Goal: Transaction & Acquisition: Download file/media

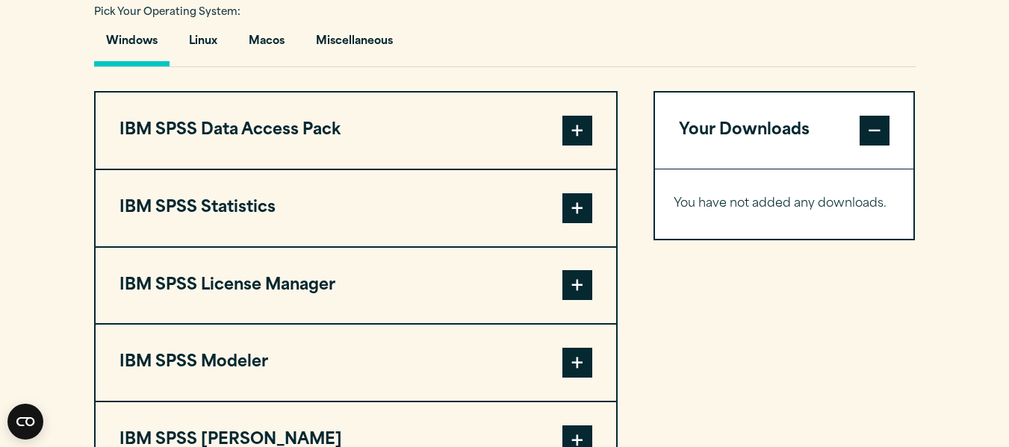
scroll to position [1120, 0]
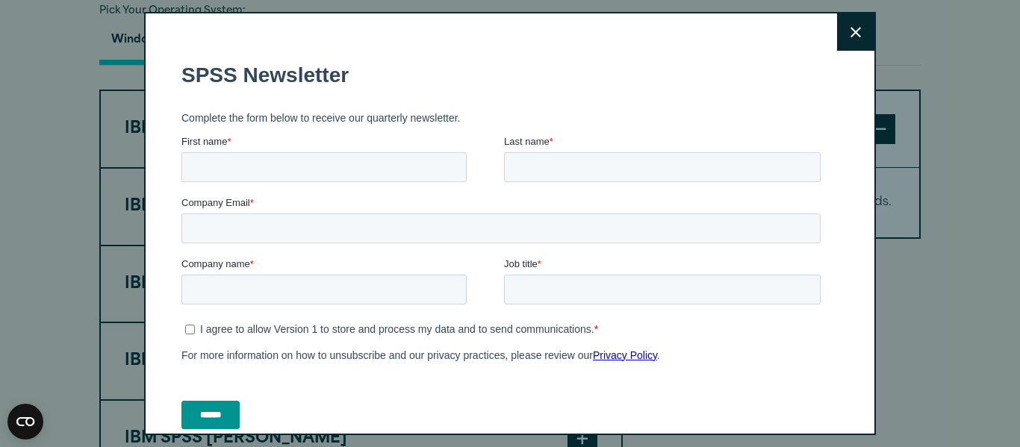
click at [850, 34] on button "Close" at bounding box center [855, 31] width 37 height 37
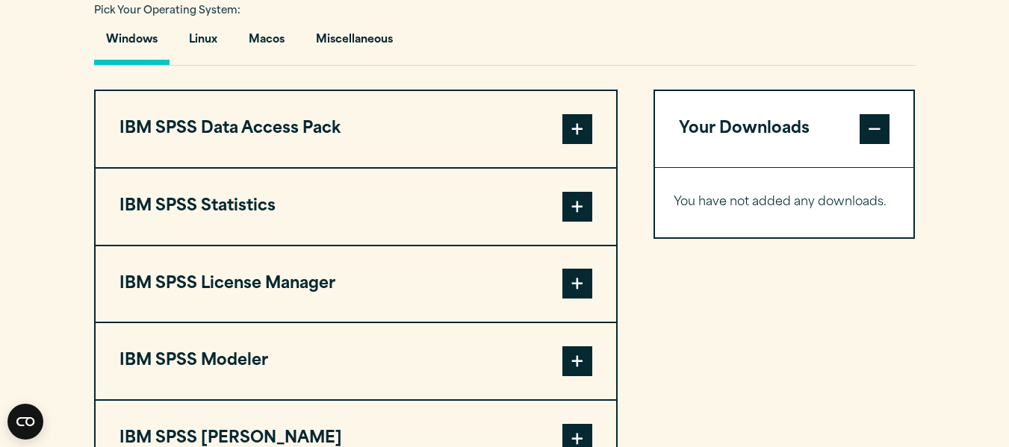
click at [474, 201] on button "IBM SPSS Statistics" at bounding box center [356, 207] width 520 height 76
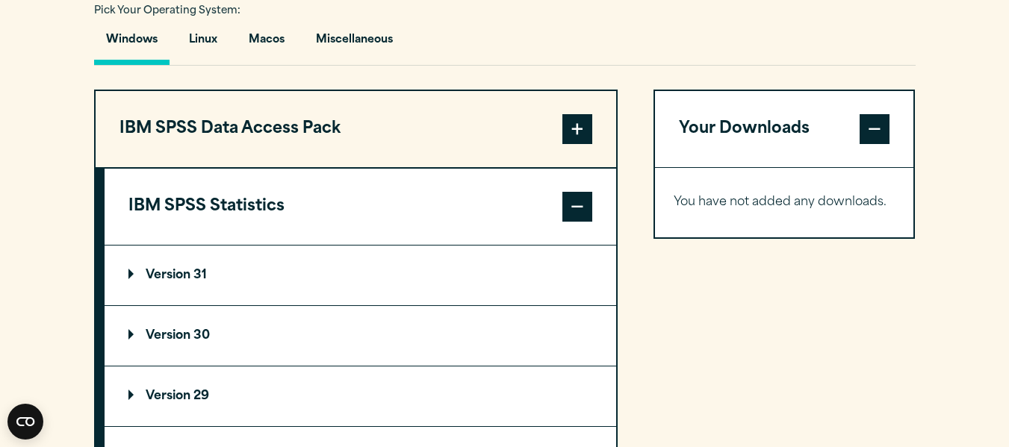
click at [405, 340] on summary "Version 30" at bounding box center [360, 336] width 511 height 60
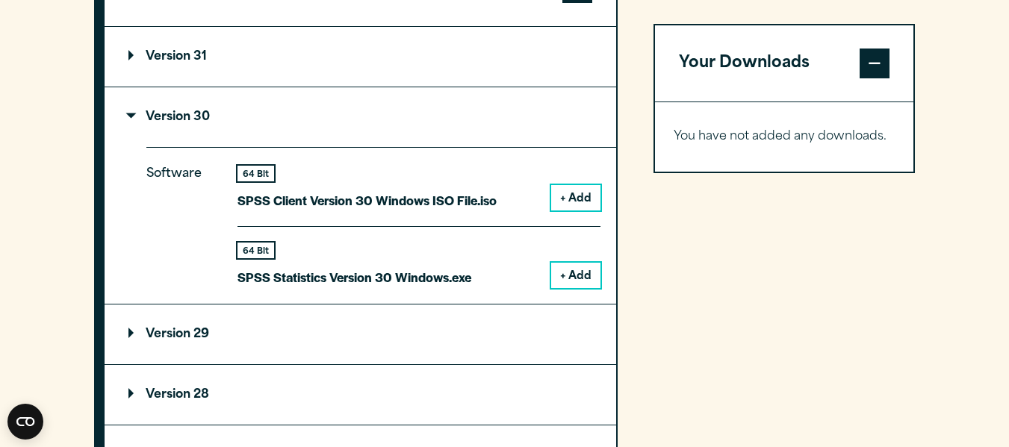
scroll to position [1344, 0]
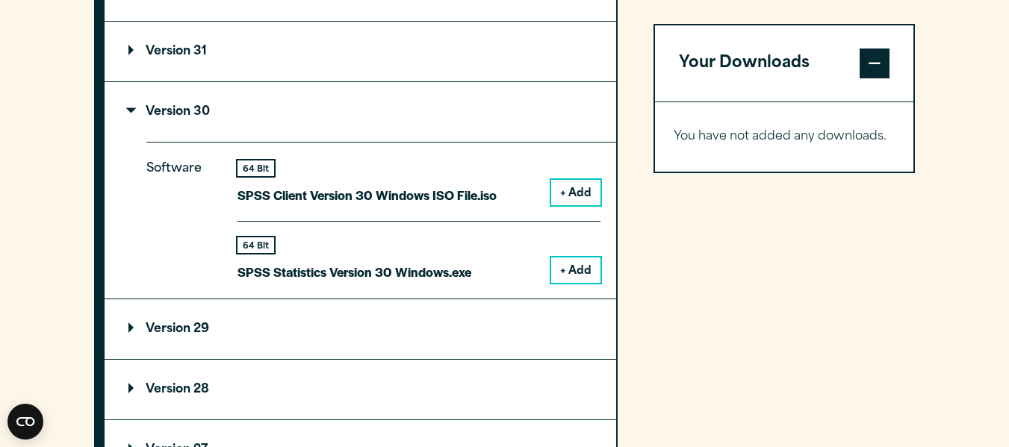
click at [579, 267] on button "+ Add" at bounding box center [575, 270] width 49 height 25
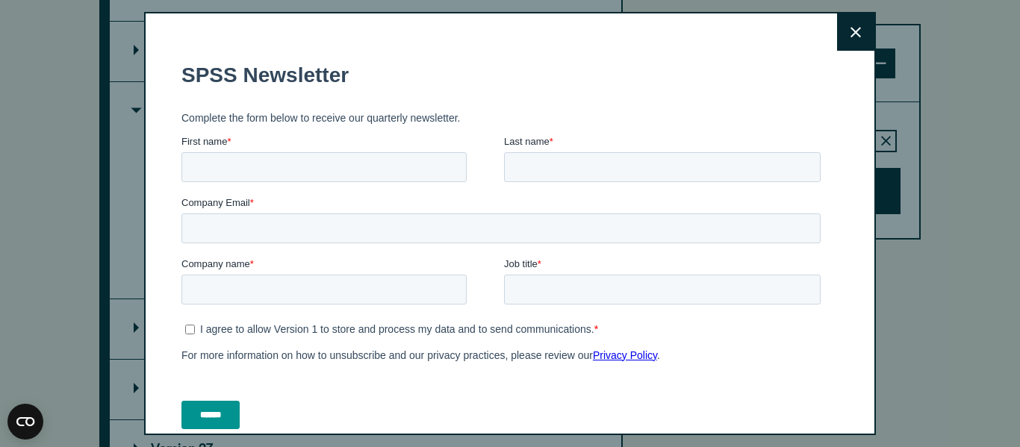
click at [841, 40] on button "Close" at bounding box center [855, 31] width 37 height 37
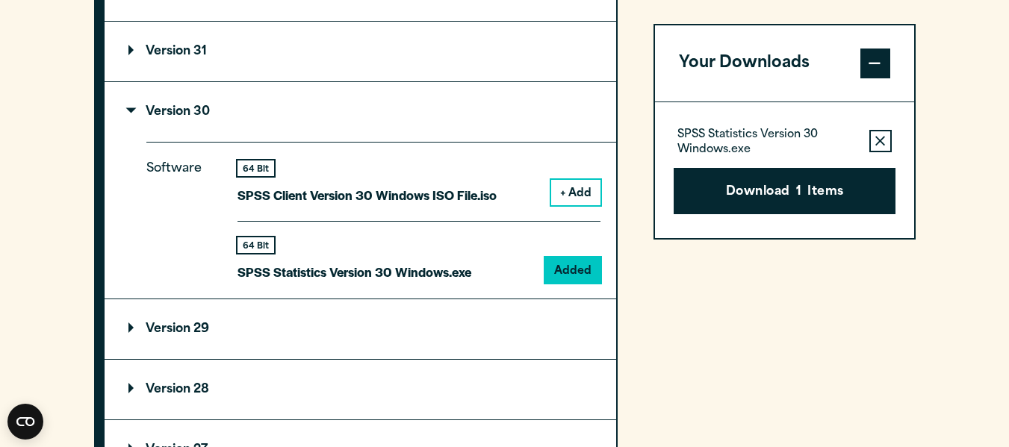
click at [753, 190] on button "Download 1 Items" at bounding box center [784, 191] width 222 height 46
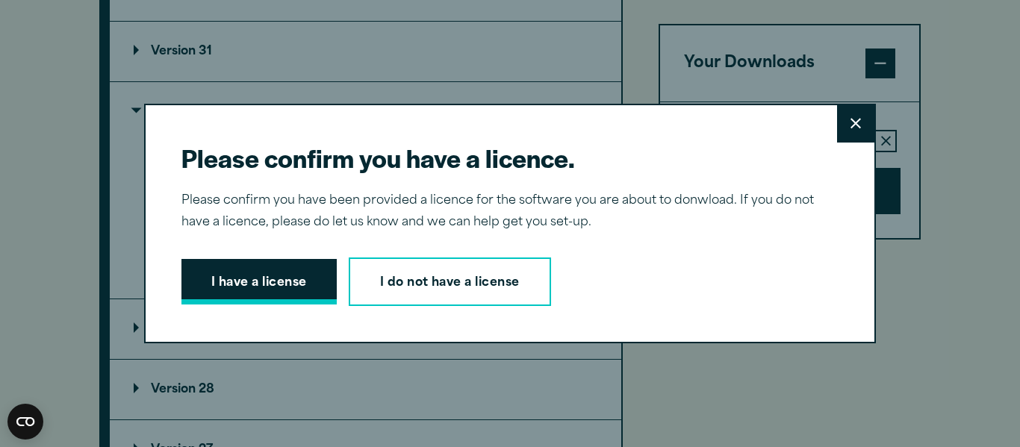
click at [264, 284] on button "I have a license" at bounding box center [258, 282] width 155 height 46
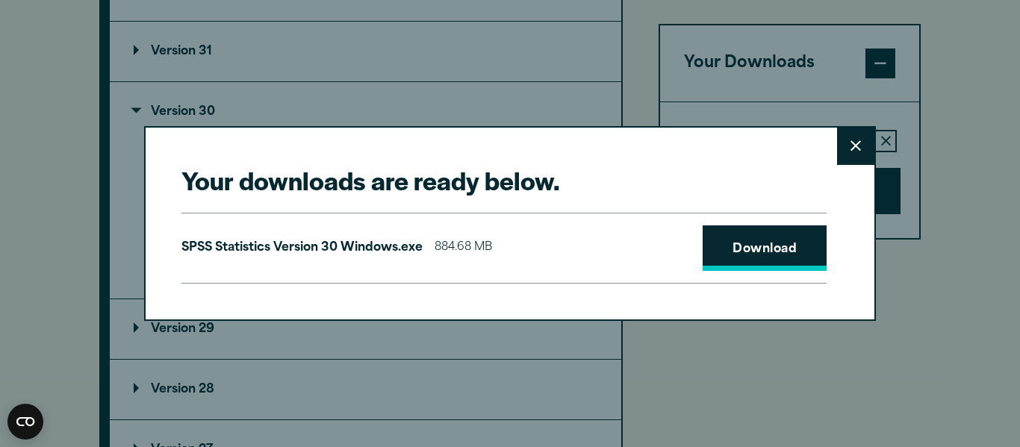
click at [745, 247] on link "Download" at bounding box center [764, 248] width 124 height 46
click at [855, 158] on button "Close" at bounding box center [855, 146] width 37 height 37
